Goal: Information Seeking & Learning: Learn about a topic

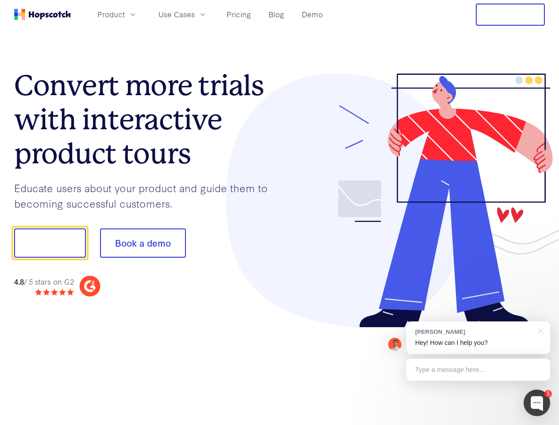
click at [280, 212] on div at bounding box center [412, 200] width 265 height 254
click at [125, 14] on span "Product" at bounding box center [110, 14] width 27 height 11
click at [195, 14] on span "Use Cases" at bounding box center [176, 14] width 36 height 11
click at [510, 15] on button "Free Trial" at bounding box center [509, 15] width 69 height 22
click at [50, 243] on button "Show me!" at bounding box center [50, 242] width 72 height 29
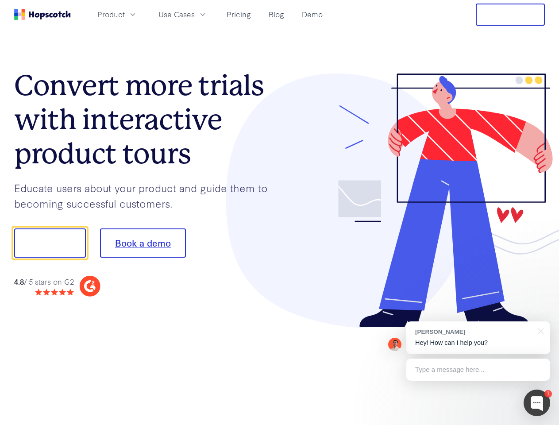
click at [142, 243] on button "Book a demo" at bounding box center [143, 242] width 86 height 29
click at [537, 403] on div at bounding box center [536, 402] width 27 height 27
click at [478, 337] on div "[PERSON_NAME] Hey! How can I help you?" at bounding box center [478, 337] width 144 height 33
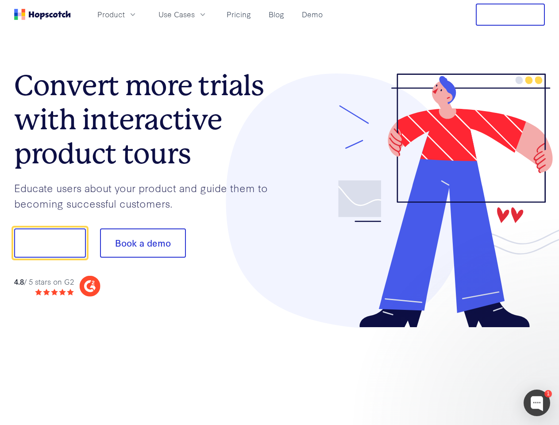
click at [539, 330] on div at bounding box center [467, 301] width 166 height 176
click at [478, 369] on div at bounding box center [467, 301] width 166 height 176
